Goal: Transaction & Acquisition: Register for event/course

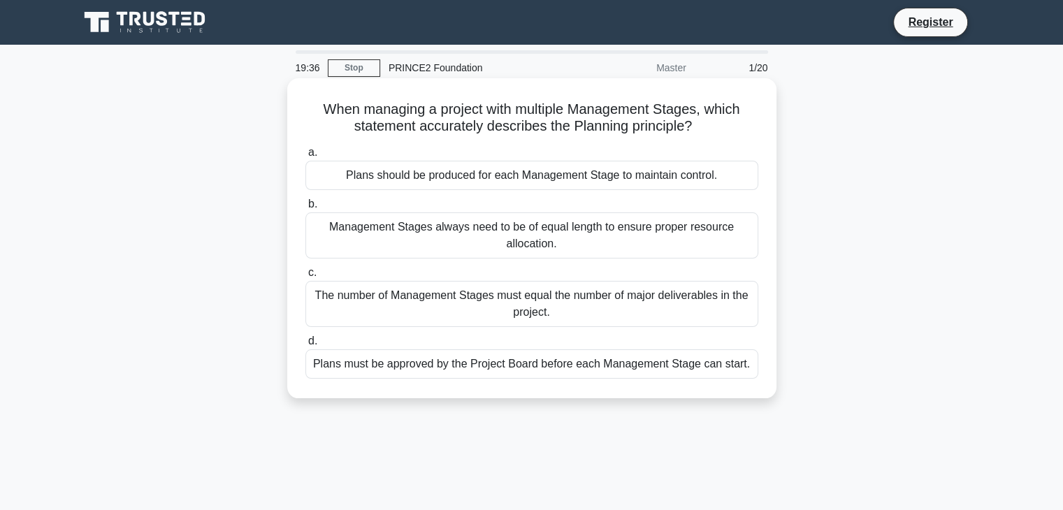
click at [523, 361] on div "Plans must be approved by the Project Board before each Management Stage can st…" at bounding box center [532, 364] width 453 height 29
click at [306, 346] on input "d. Plans must be approved by the Project Board before each Management Stage can…" at bounding box center [306, 341] width 0 height 9
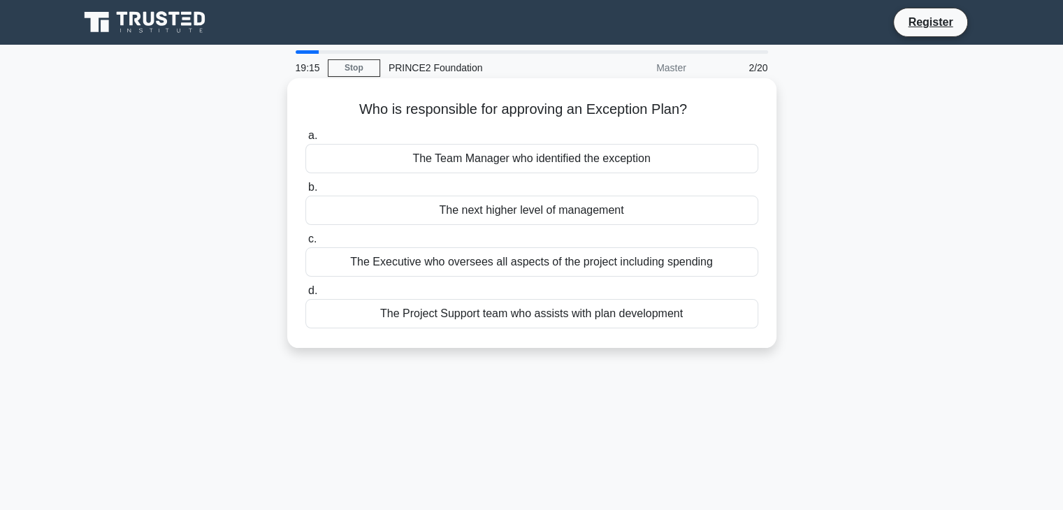
click at [482, 219] on div "The next higher level of management" at bounding box center [532, 210] width 453 height 29
click at [306, 192] on input "b. The next higher level of management" at bounding box center [306, 187] width 0 height 9
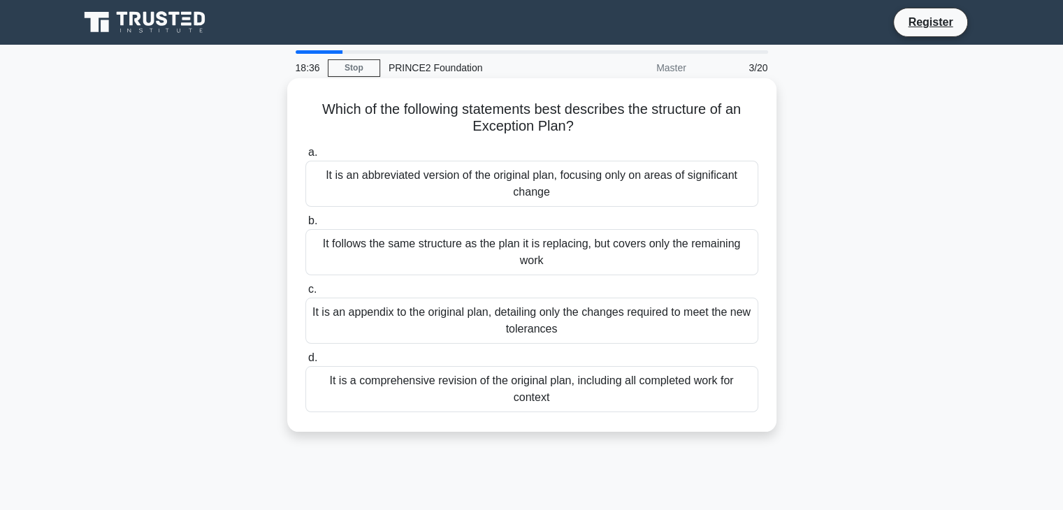
click at [536, 403] on div "It is a comprehensive revision of the original plan, including all completed wo…" at bounding box center [532, 389] width 453 height 46
click at [306, 363] on input "d. It is a comprehensive revision of the original plan, including all completed…" at bounding box center [306, 358] width 0 height 9
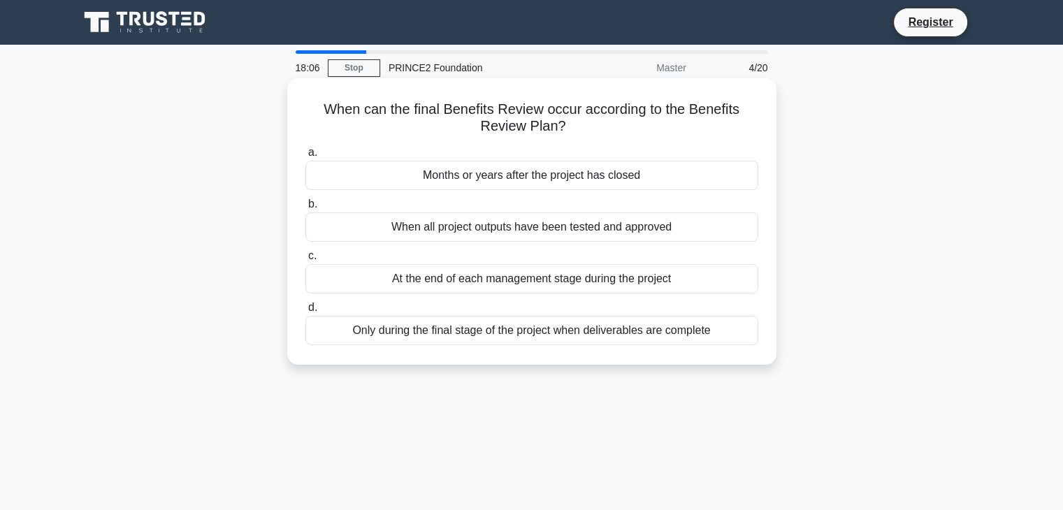
click at [453, 229] on div "When all project outputs have been tested and approved" at bounding box center [532, 227] width 453 height 29
click at [306, 209] on input "b. When all project outputs have been tested and approved" at bounding box center [306, 204] width 0 height 9
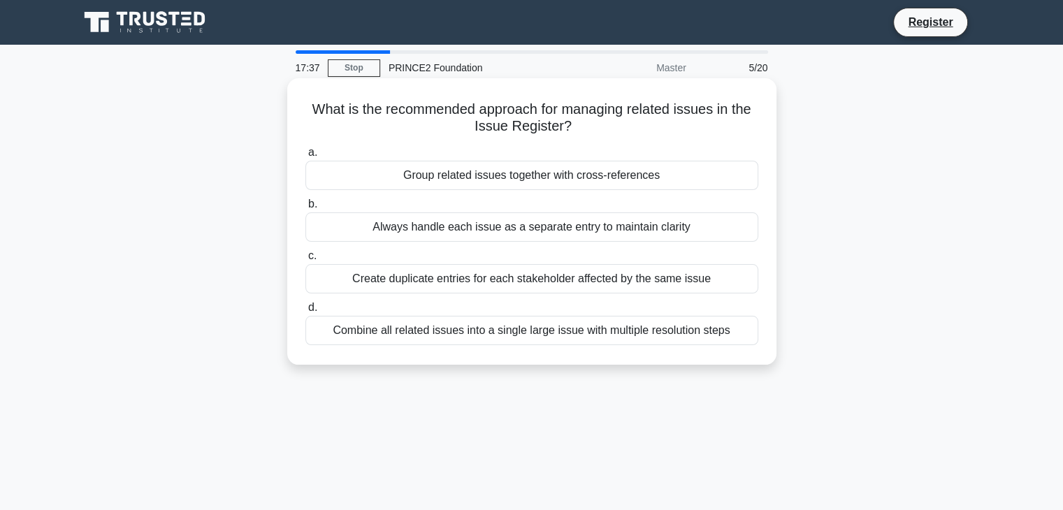
click at [460, 231] on div "Always handle each issue as a separate entry to maintain clarity" at bounding box center [532, 227] width 453 height 29
click at [306, 209] on input "b. Always handle each issue as a separate entry to maintain clarity" at bounding box center [306, 204] width 0 height 9
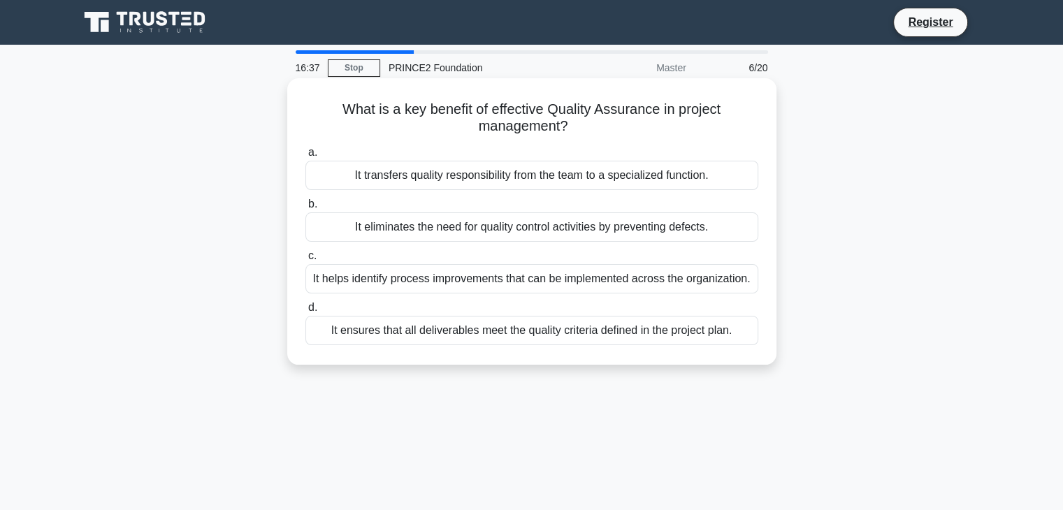
click at [361, 178] on div "It transfers quality responsibility from the team to a specialized function." at bounding box center [532, 175] width 453 height 29
click at [306, 157] on input "a. It transfers quality responsibility from the team to a specialized function." at bounding box center [306, 152] width 0 height 9
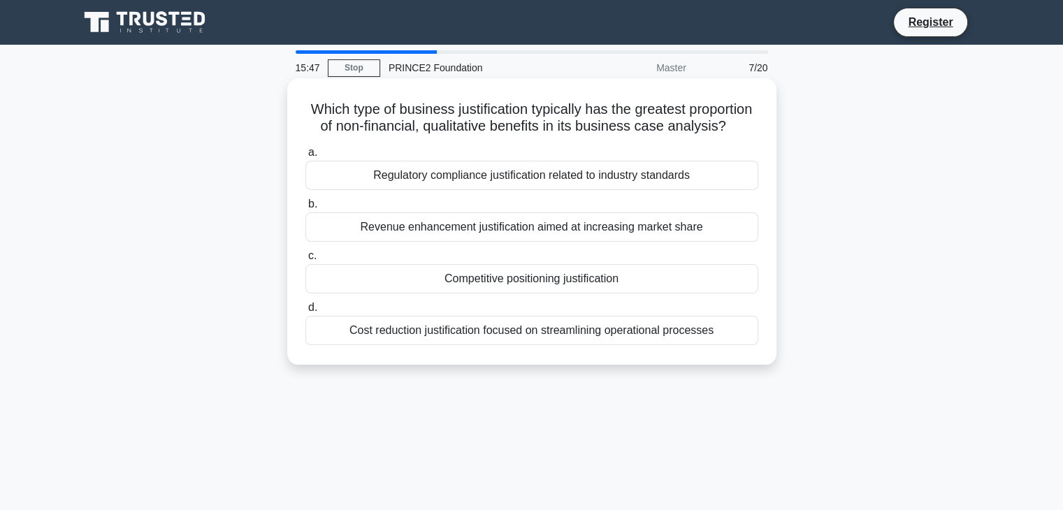
click at [555, 182] on label "a. Regulatory compliance justification related to industry standards" at bounding box center [532, 167] width 453 height 46
click at [554, 184] on div "Regulatory compliance justification related to industry standards" at bounding box center [532, 175] width 453 height 29
click at [306, 157] on input "a. Regulatory compliance justification related to industry standards" at bounding box center [306, 152] width 0 height 9
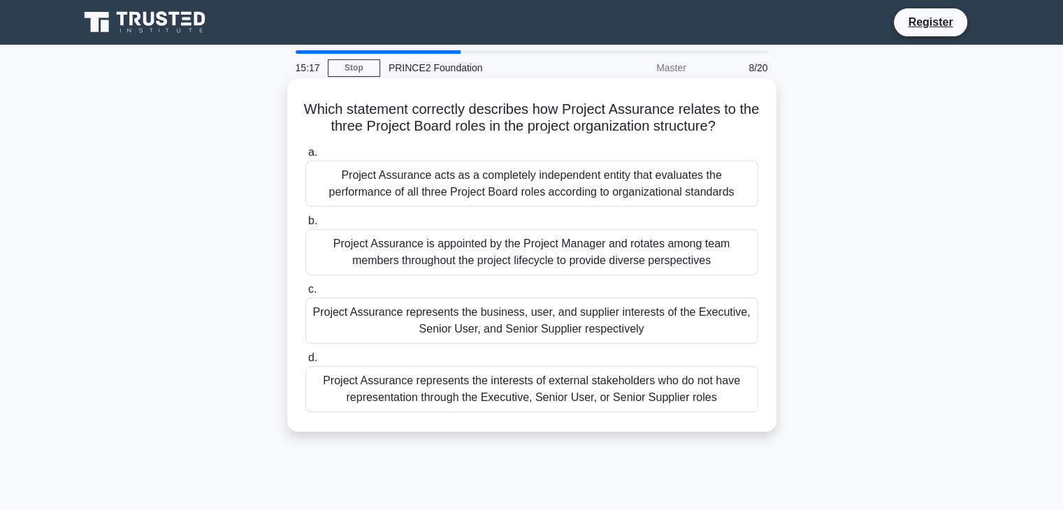
click at [526, 391] on div "Project Assurance represents the interests of external stakeholders who do not …" at bounding box center [532, 389] width 453 height 46
click at [306, 363] on input "d. Project Assurance represents the interests of external stakeholders who do n…" at bounding box center [306, 358] width 0 height 9
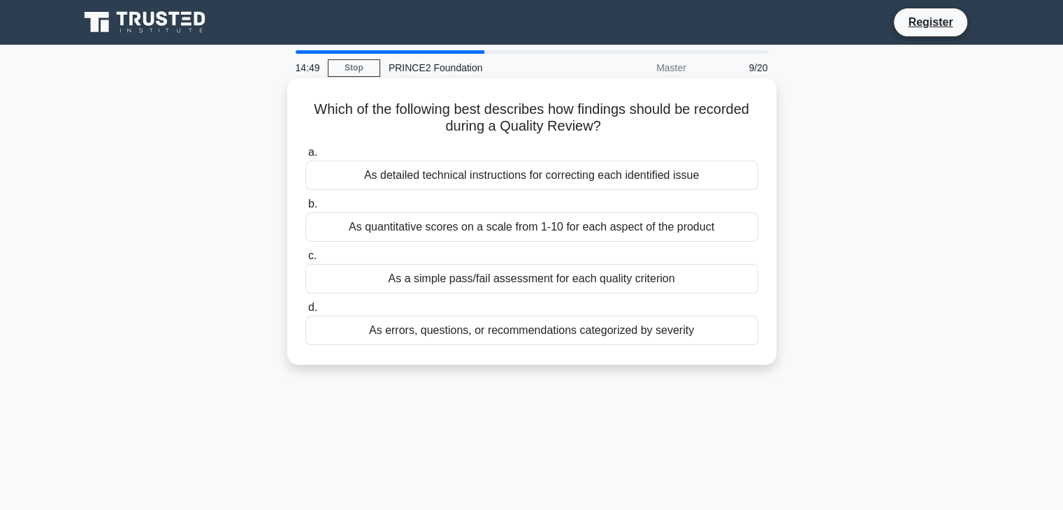
click at [425, 332] on div "As errors, questions, or recommendations categorized by severity" at bounding box center [532, 330] width 453 height 29
click at [306, 313] on input "d. As errors, questions, or recommendations categorized by severity" at bounding box center [306, 307] width 0 height 9
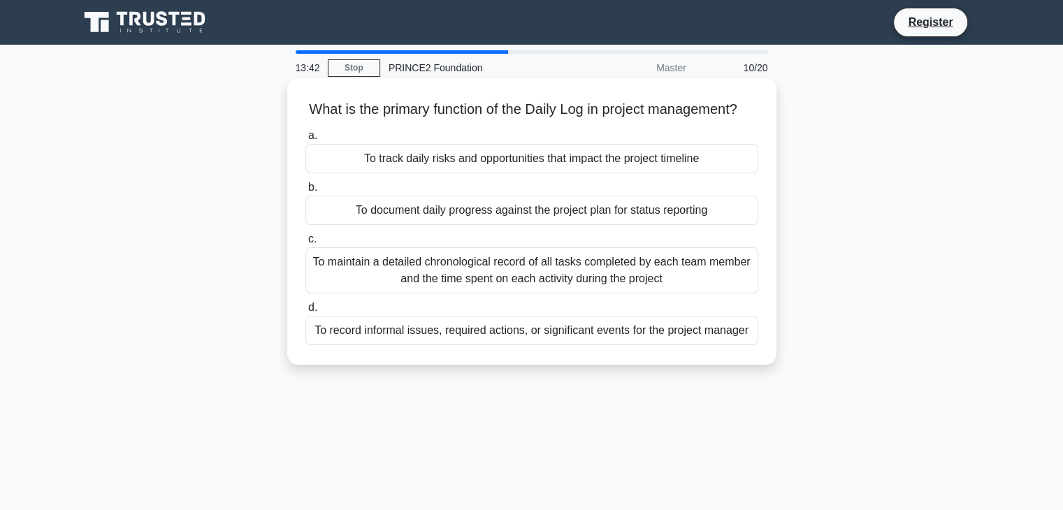
click at [545, 284] on div "To maintain a detailed chronological record of all tasks completed by each team…" at bounding box center [532, 271] width 453 height 46
click at [306, 244] on input "c. To maintain a detailed chronological record of all tasks completed by each t…" at bounding box center [306, 239] width 0 height 9
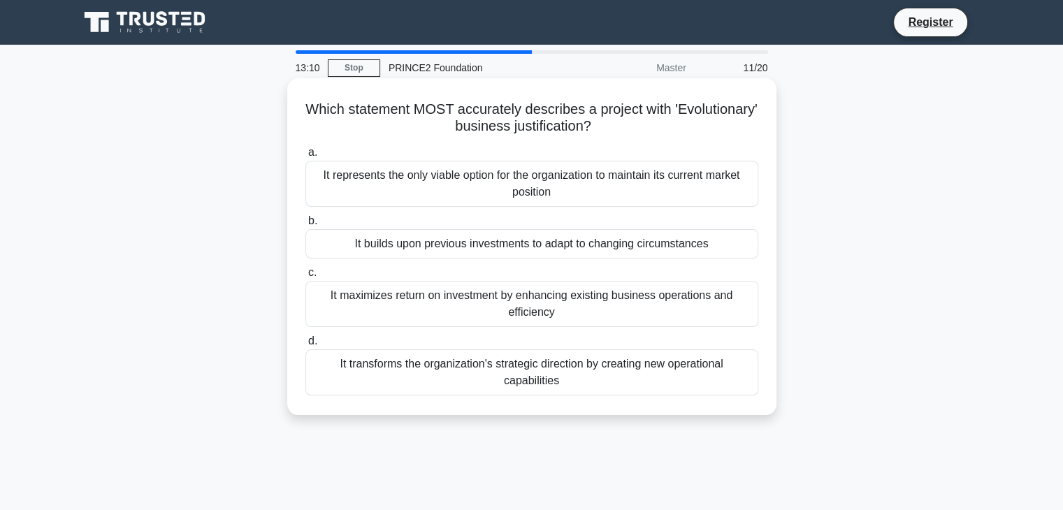
click at [533, 383] on div "It transforms the organization's strategic direction by creating new operationa…" at bounding box center [532, 373] width 453 height 46
click at [306, 346] on input "d. It transforms the organization's strategic direction by creating new operati…" at bounding box center [306, 341] width 0 height 9
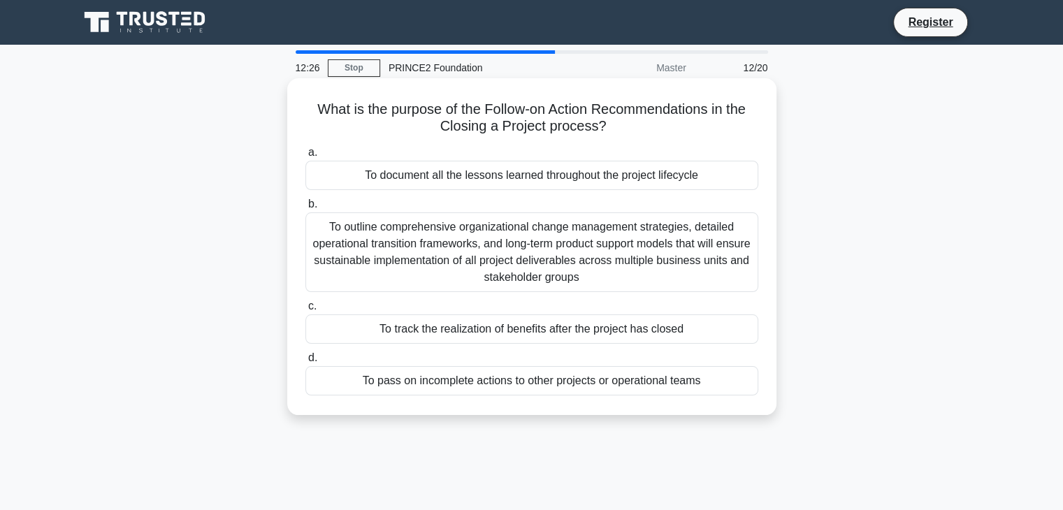
click at [526, 387] on div "To pass on incomplete actions to other projects or operational teams" at bounding box center [532, 380] width 453 height 29
click at [306, 363] on input "d. To pass on incomplete actions to other projects or operational teams" at bounding box center [306, 358] width 0 height 9
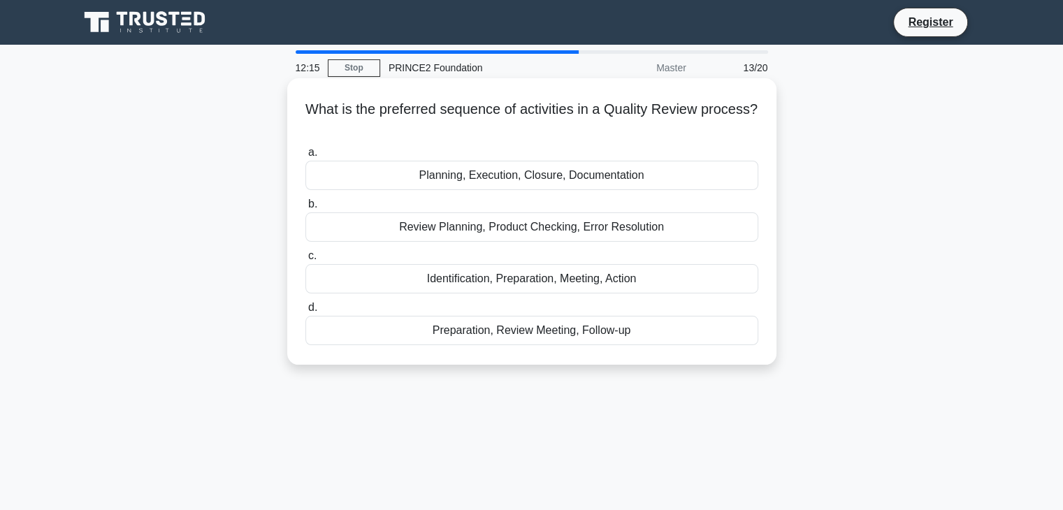
click at [487, 334] on div "Preparation, Review Meeting, Follow-up" at bounding box center [532, 330] width 453 height 29
click at [306, 313] on input "d. Preparation, Review Meeting, Follow-up" at bounding box center [306, 307] width 0 height 9
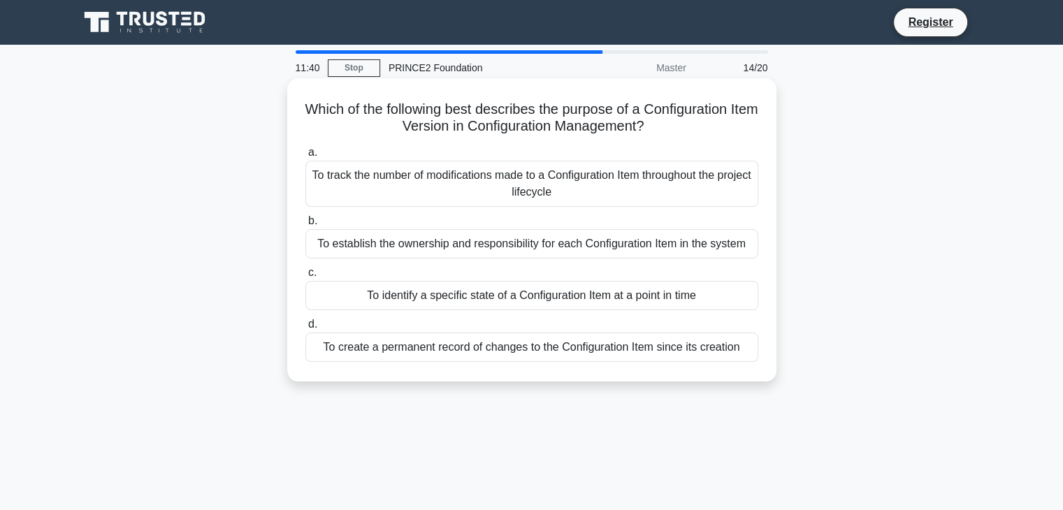
click at [533, 337] on div "To create a permanent record of changes to the Configuration Item since its cre…" at bounding box center [532, 347] width 453 height 29
click at [306, 329] on input "d. To create a permanent record of changes to the Configuration Item since its …" at bounding box center [306, 324] width 0 height 9
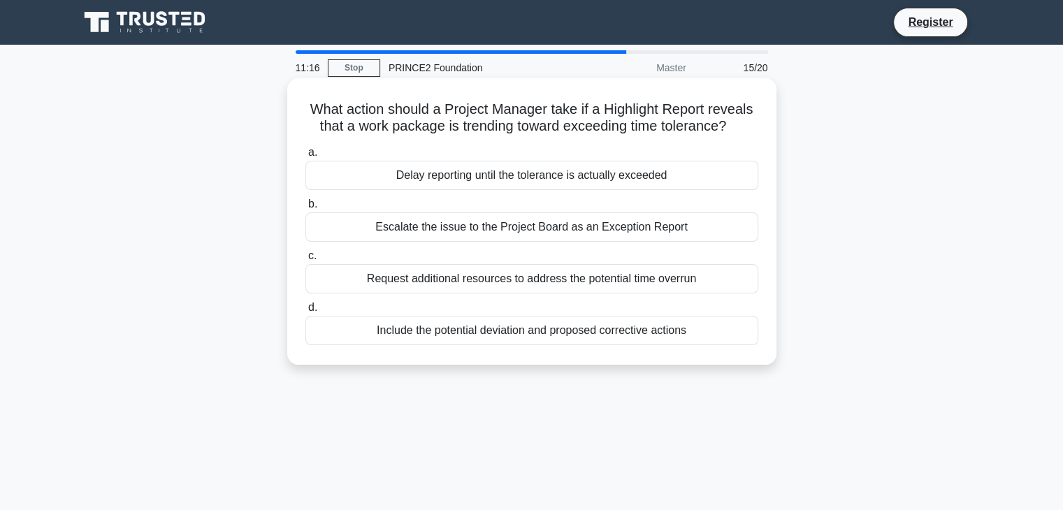
click at [452, 236] on div "Escalate the issue to the Project Board as an Exception Report" at bounding box center [532, 227] width 453 height 29
click at [306, 209] on input "b. Escalate the issue to the Project Board as an Exception Report" at bounding box center [306, 204] width 0 height 9
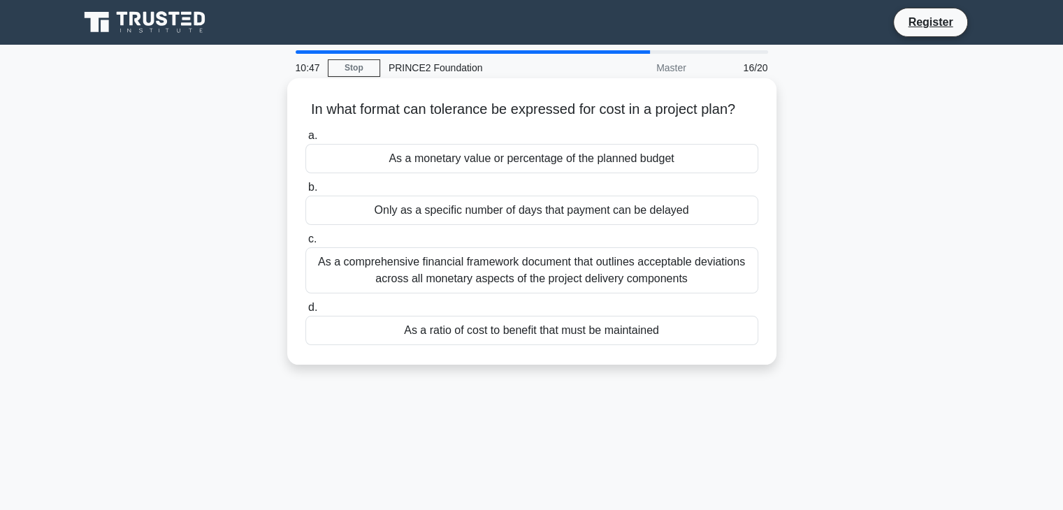
click at [438, 160] on div "As a monetary value or percentage of the planned budget" at bounding box center [532, 158] width 453 height 29
click at [306, 141] on input "a. As a monetary value or percentage of the planned budget" at bounding box center [306, 135] width 0 height 9
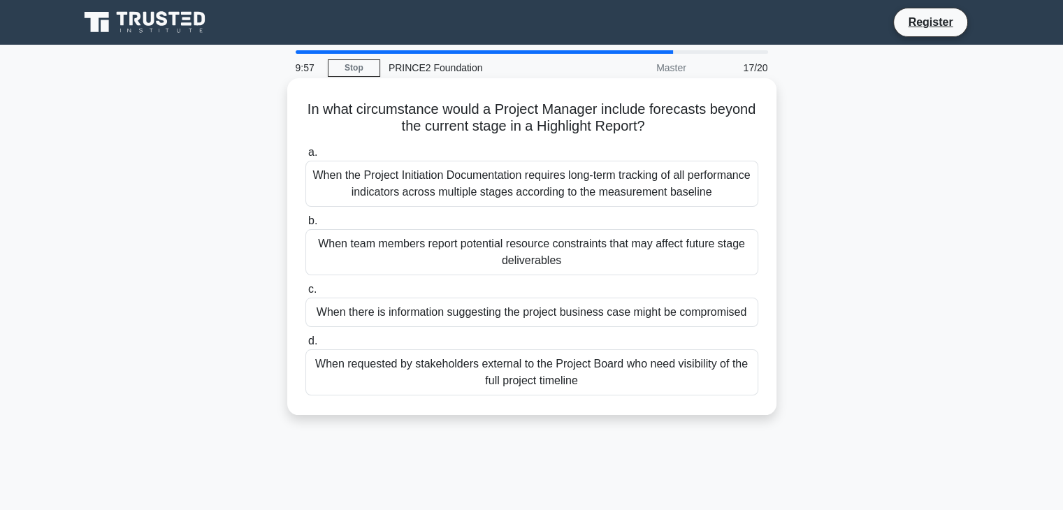
click at [422, 252] on div "When team members report potential resource constraints that may affect future …" at bounding box center [532, 252] width 453 height 46
click at [306, 226] on input "b. When team members report potential resource constraints that may affect futu…" at bounding box center [306, 221] width 0 height 9
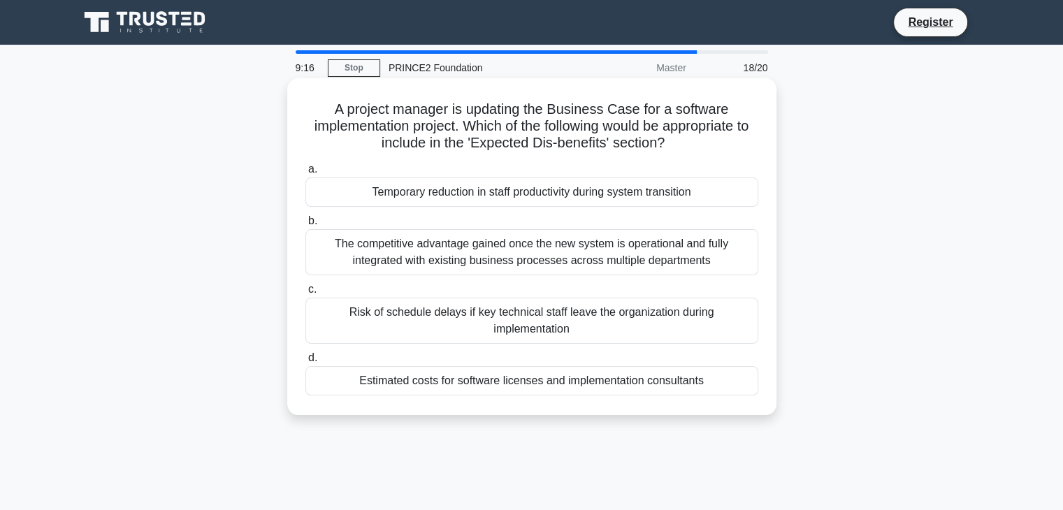
click at [550, 205] on div "Temporary reduction in staff productivity during system transition" at bounding box center [532, 192] width 453 height 29
click at [306, 174] on input "a. Temporary reduction in staff productivity during system transition" at bounding box center [306, 169] width 0 height 9
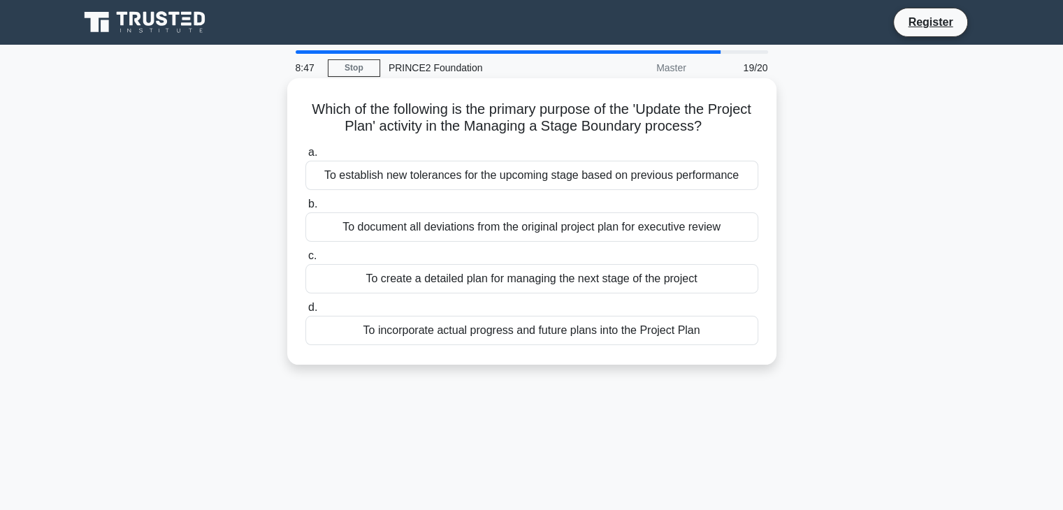
click at [506, 334] on div "To incorporate actual progress and future plans into the Project Plan" at bounding box center [532, 330] width 453 height 29
click at [306, 313] on input "d. To incorporate actual progress and future plans into the Project Plan" at bounding box center [306, 307] width 0 height 9
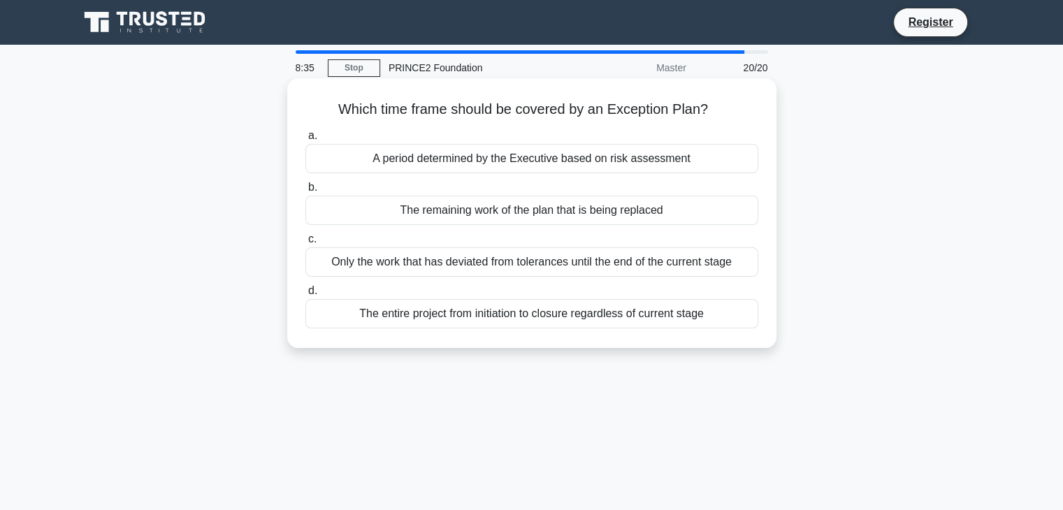
click at [475, 215] on div "The remaining work of the plan that is being replaced" at bounding box center [532, 210] width 453 height 29
click at [306, 192] on input "b. The remaining work of the plan that is being replaced" at bounding box center [306, 187] width 0 height 9
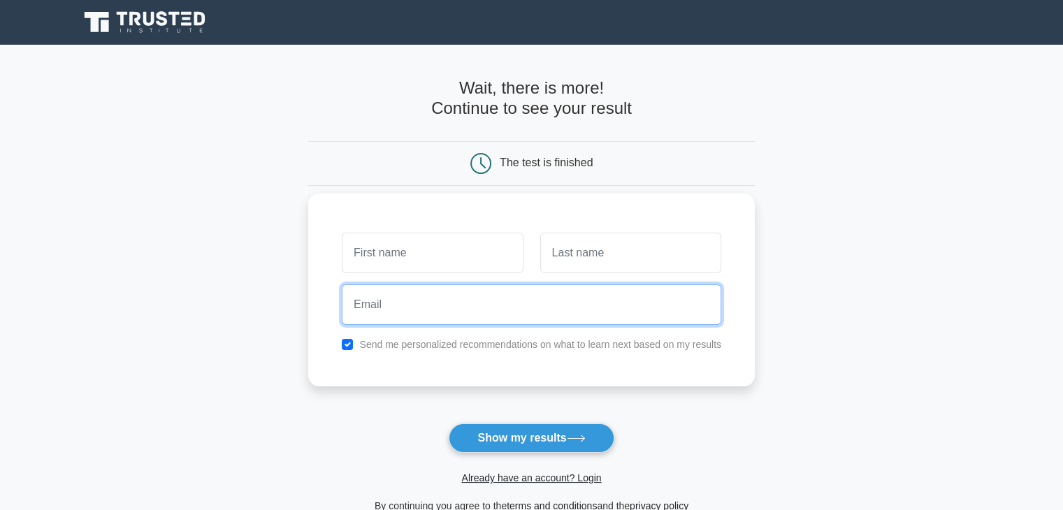
click at [385, 308] on input "email" at bounding box center [532, 305] width 380 height 41
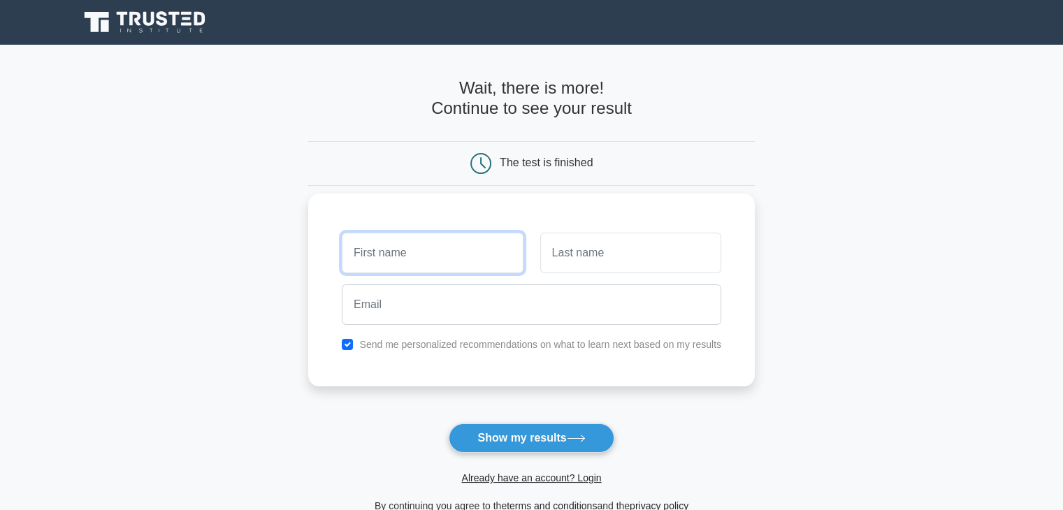
click at [380, 266] on input "text" at bounding box center [432, 253] width 181 height 41
type input "[PERSON_NAME]"
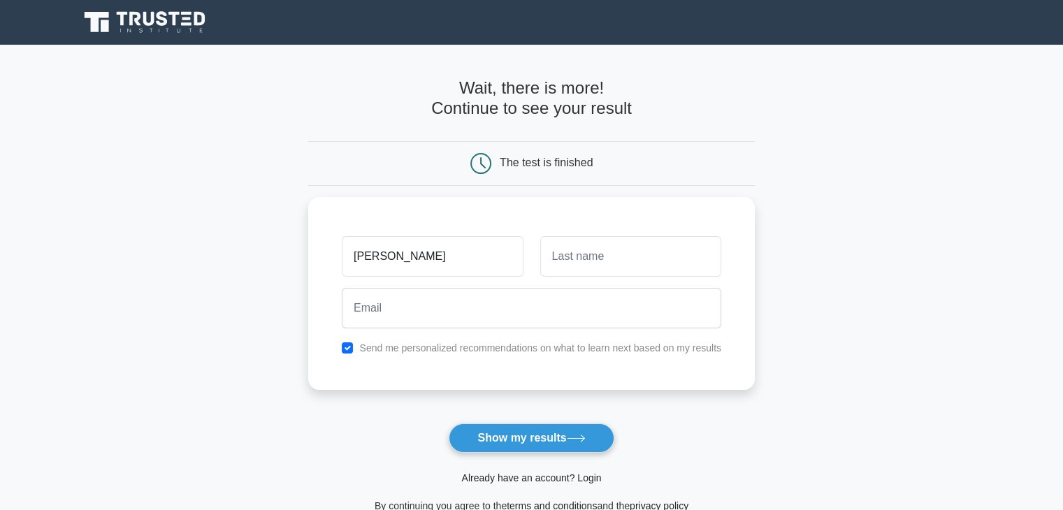
click at [516, 475] on link "Already have an account? Login" at bounding box center [531, 478] width 140 height 11
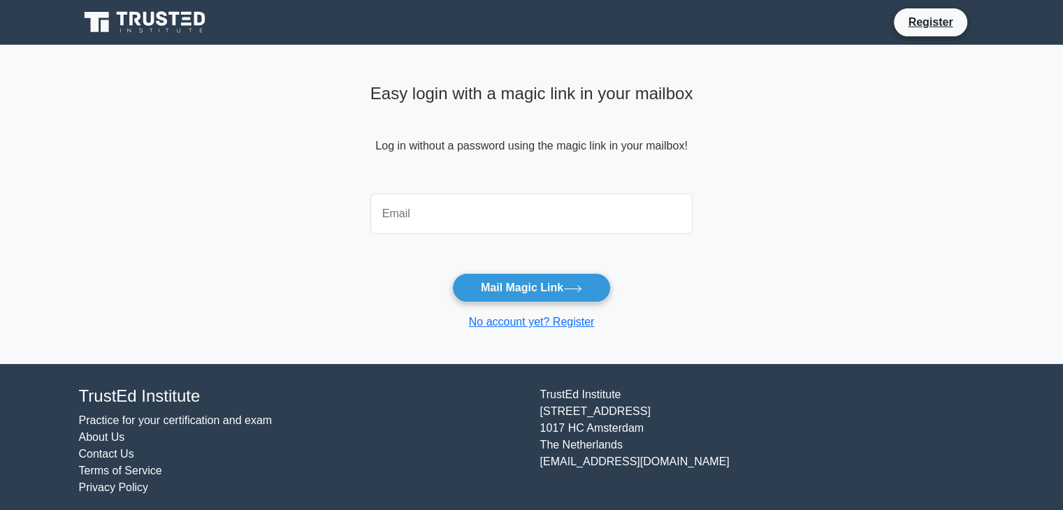
click at [447, 210] on input "email" at bounding box center [532, 214] width 323 height 41
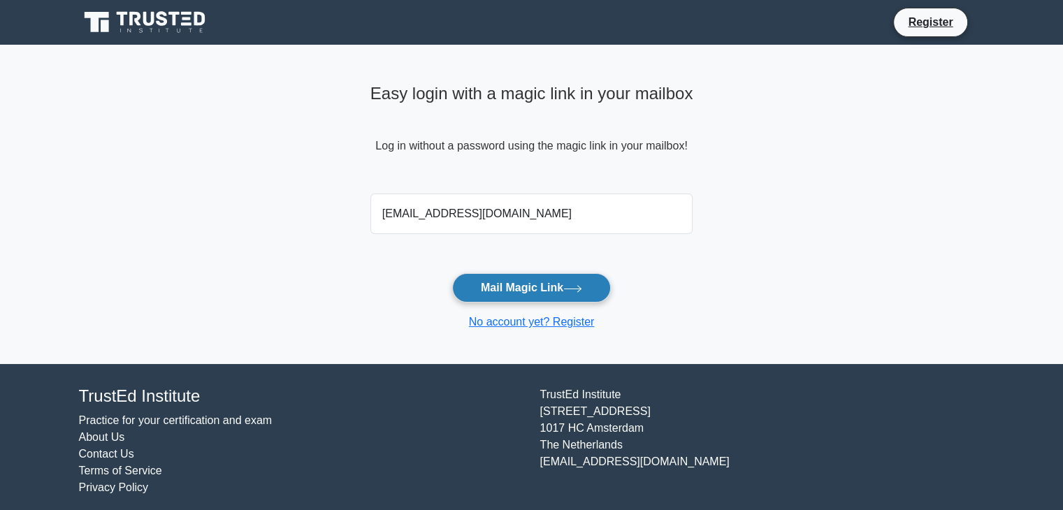
type input "adrianjlynch@hotmail.com"
click at [489, 280] on button "Mail Magic Link" at bounding box center [531, 287] width 159 height 29
